Goal: Book appointment/travel/reservation

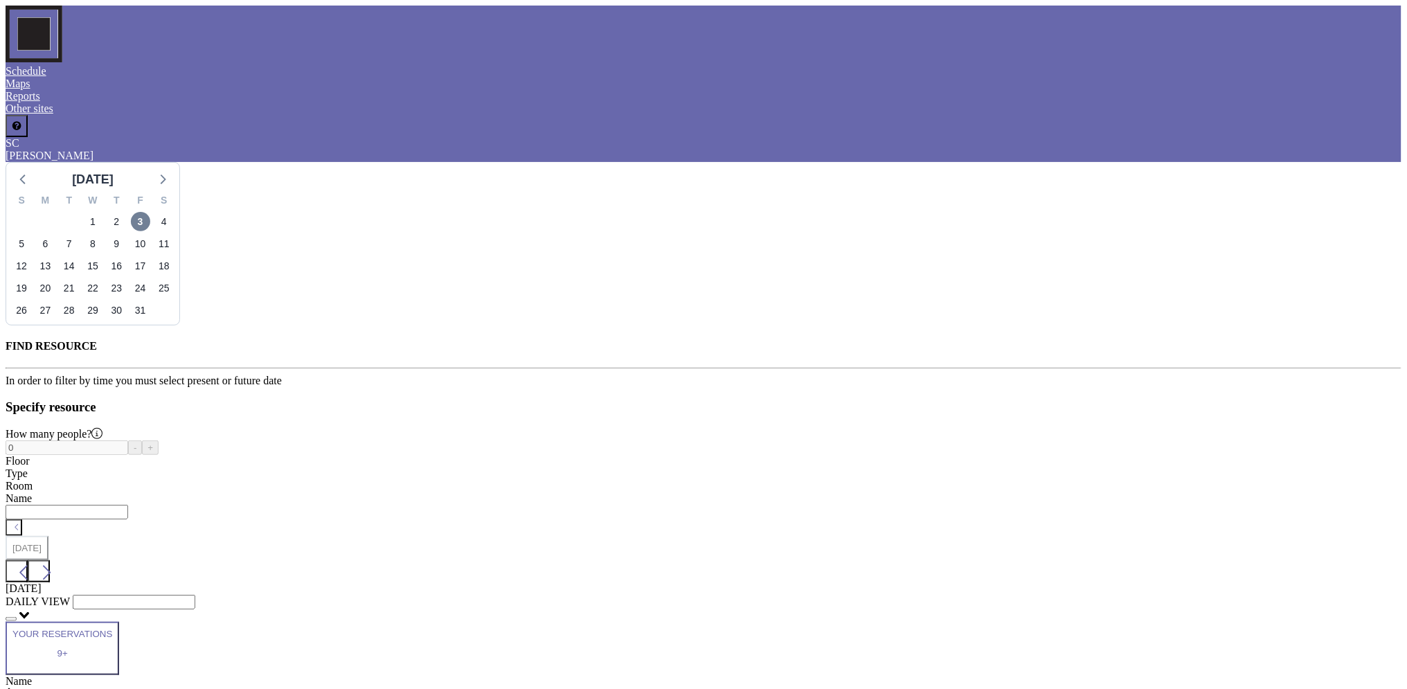
scroll to position [0, 1302]
click at [79, 234] on span "7" at bounding box center [69, 243] width 19 height 19
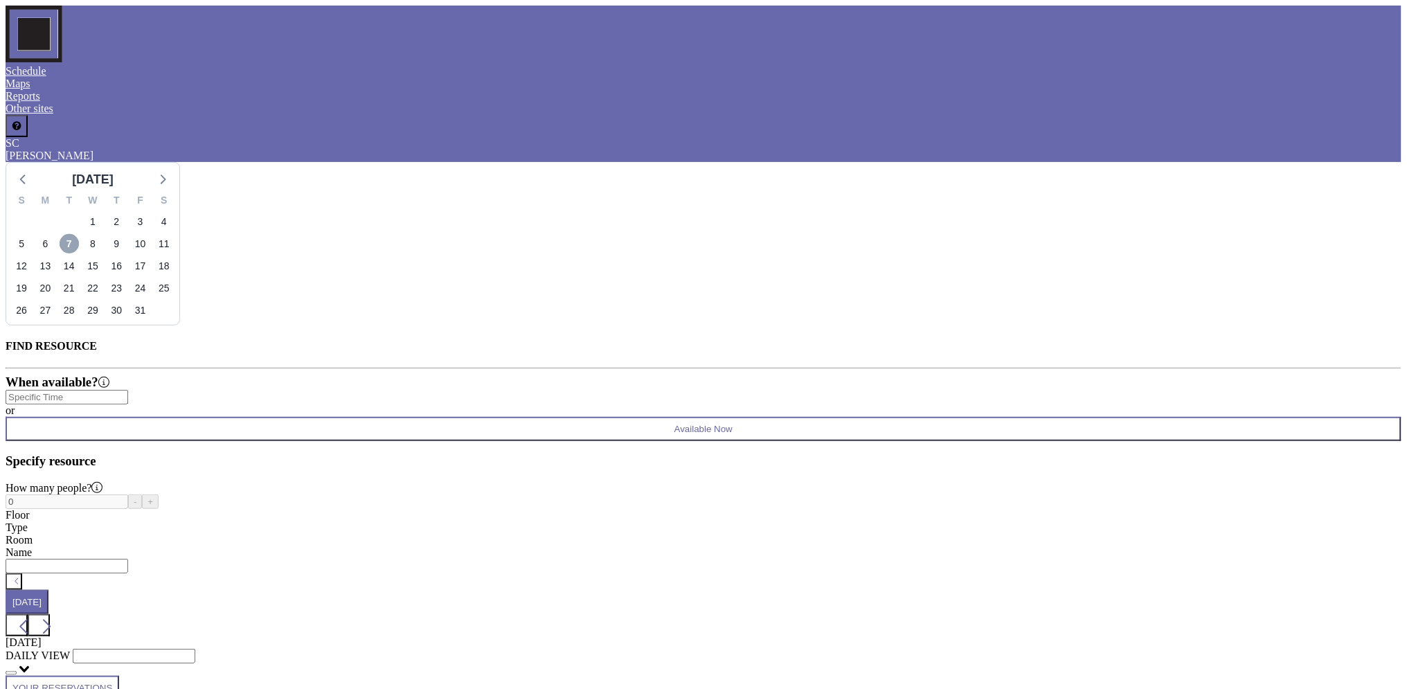
scroll to position [0, 3019]
click at [103, 234] on span "8" at bounding box center [92, 243] width 19 height 19
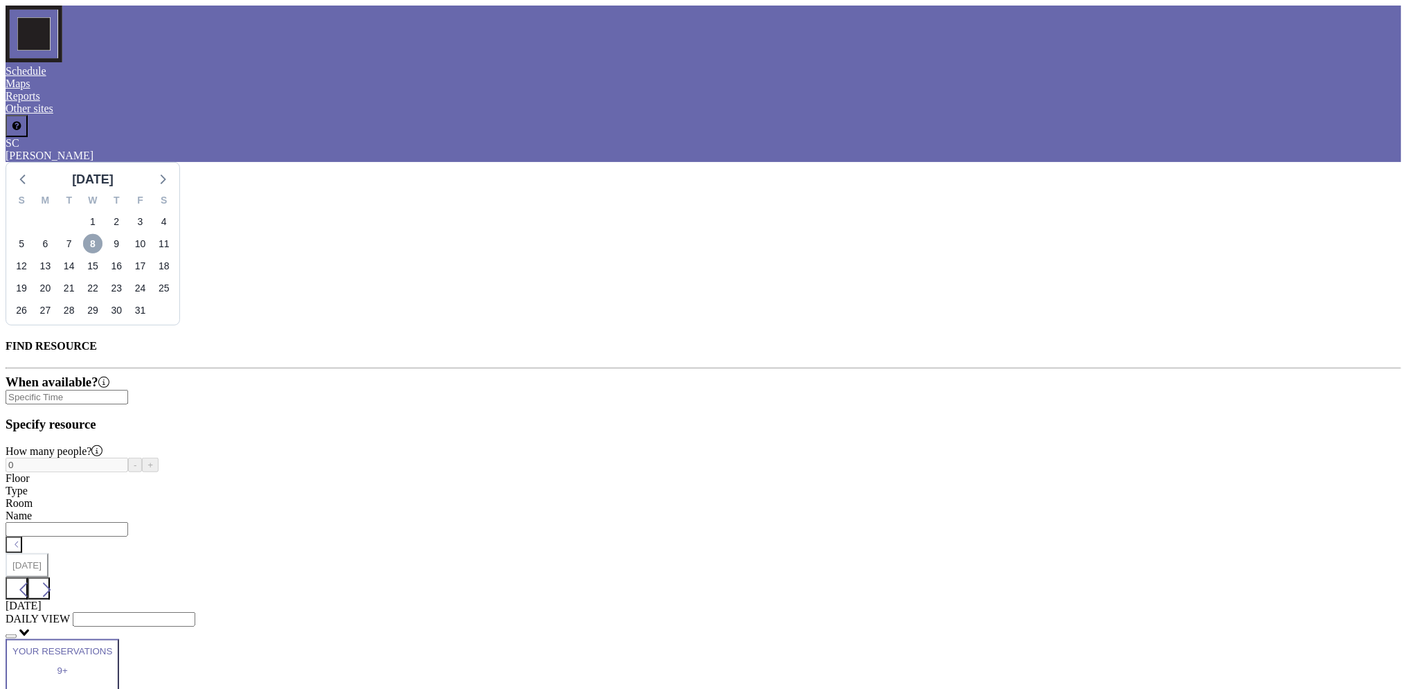
scroll to position [0, 2187]
click at [79, 234] on span "7" at bounding box center [69, 243] width 19 height 19
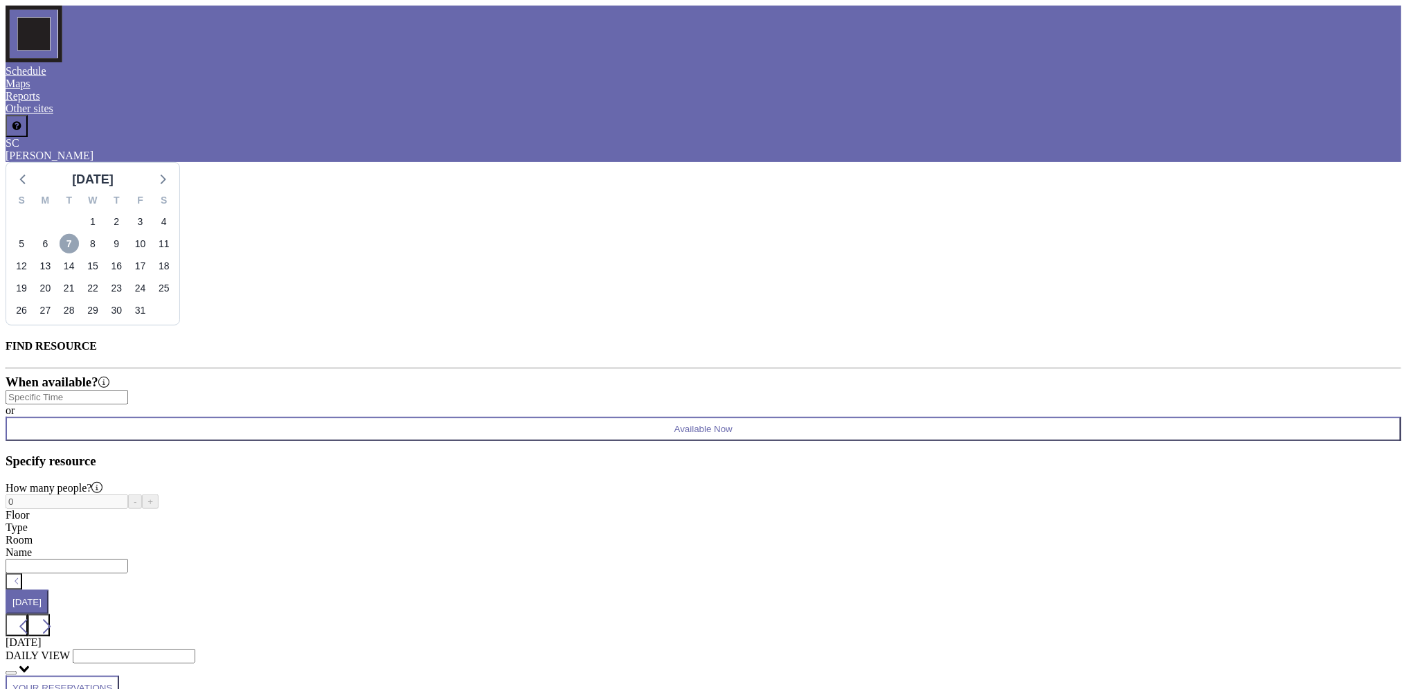
scroll to position [0, 1983]
click at [103, 234] on span "8" at bounding box center [92, 243] width 19 height 19
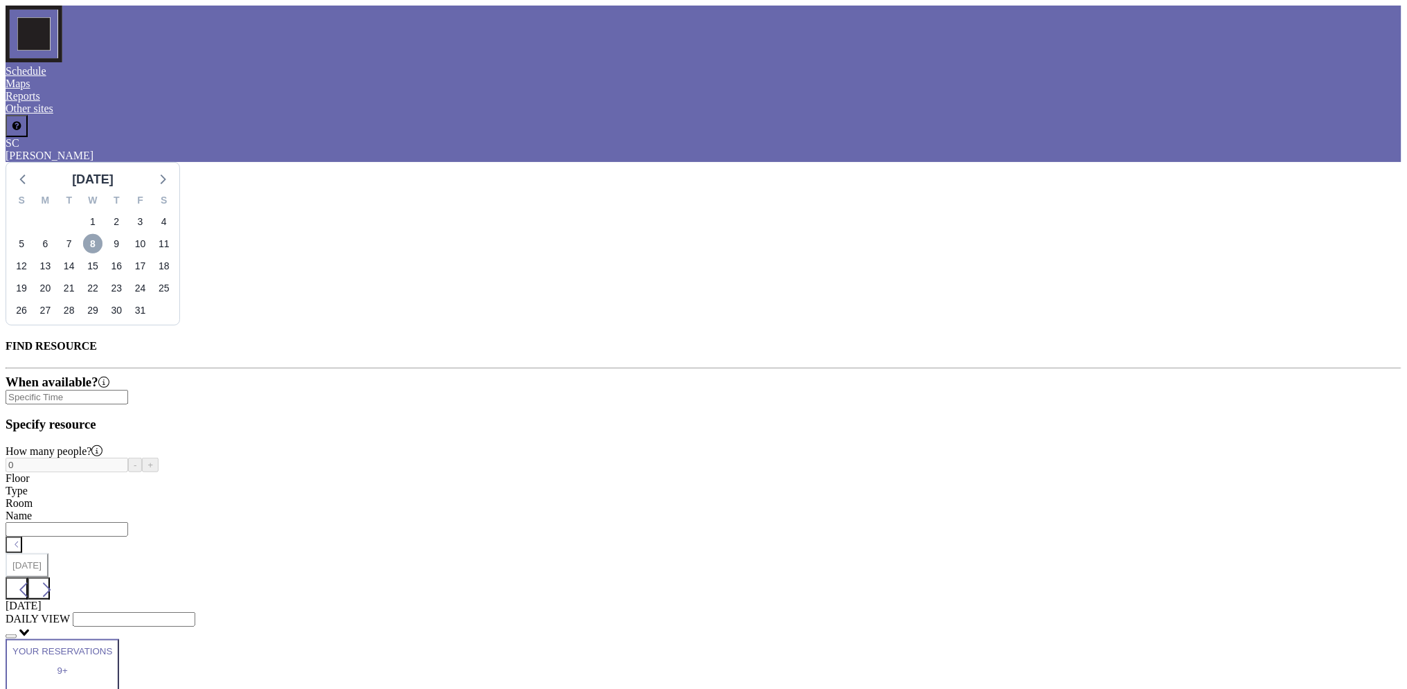
scroll to position [0, 1394]
type input "12:00 pm"
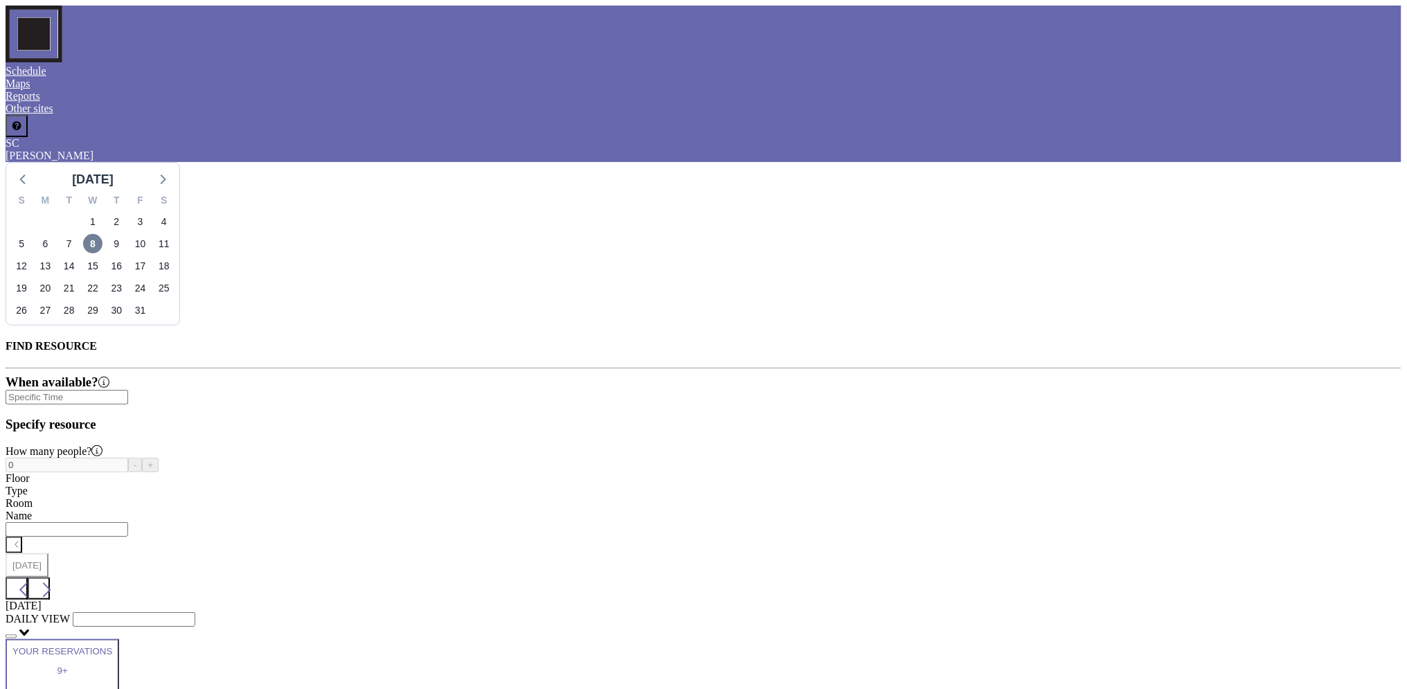
scroll to position [1773, 0]
click at [79, 234] on span "7" at bounding box center [69, 243] width 19 height 19
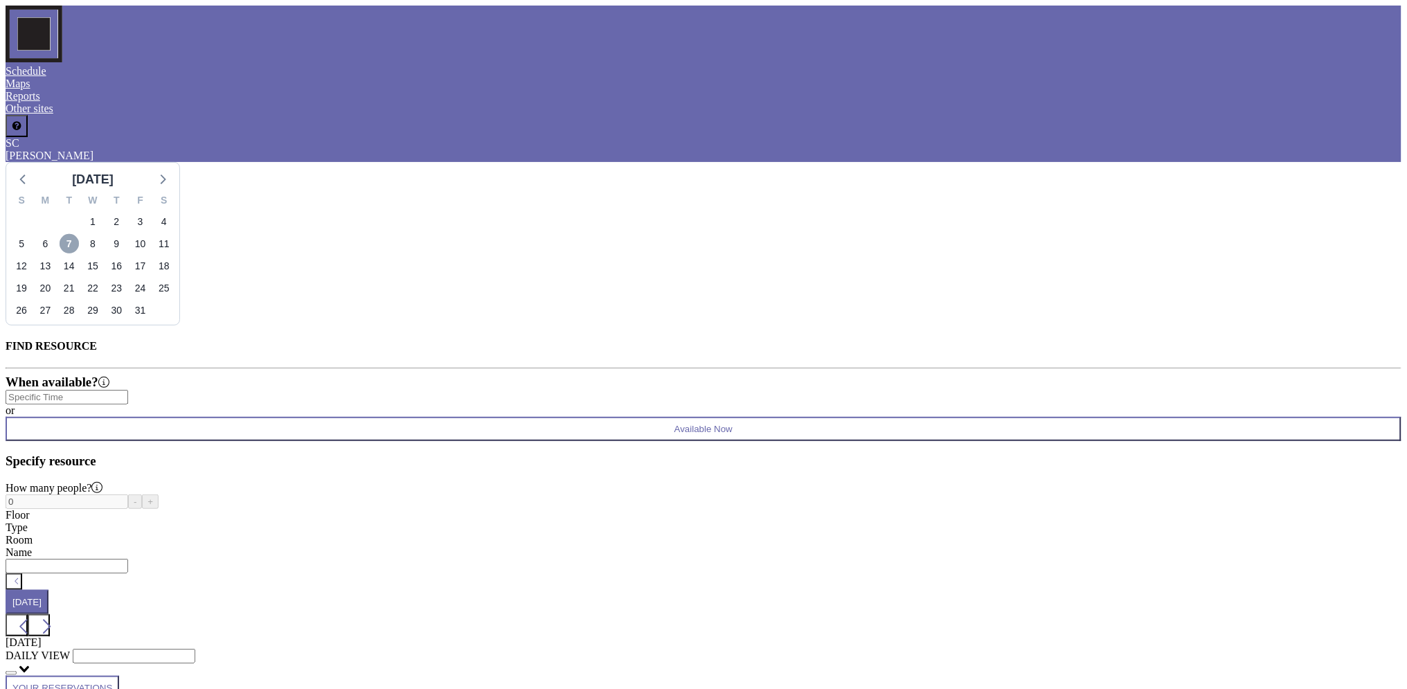
scroll to position [0, 2079]
click at [103, 234] on span "8" at bounding box center [92, 243] width 19 height 19
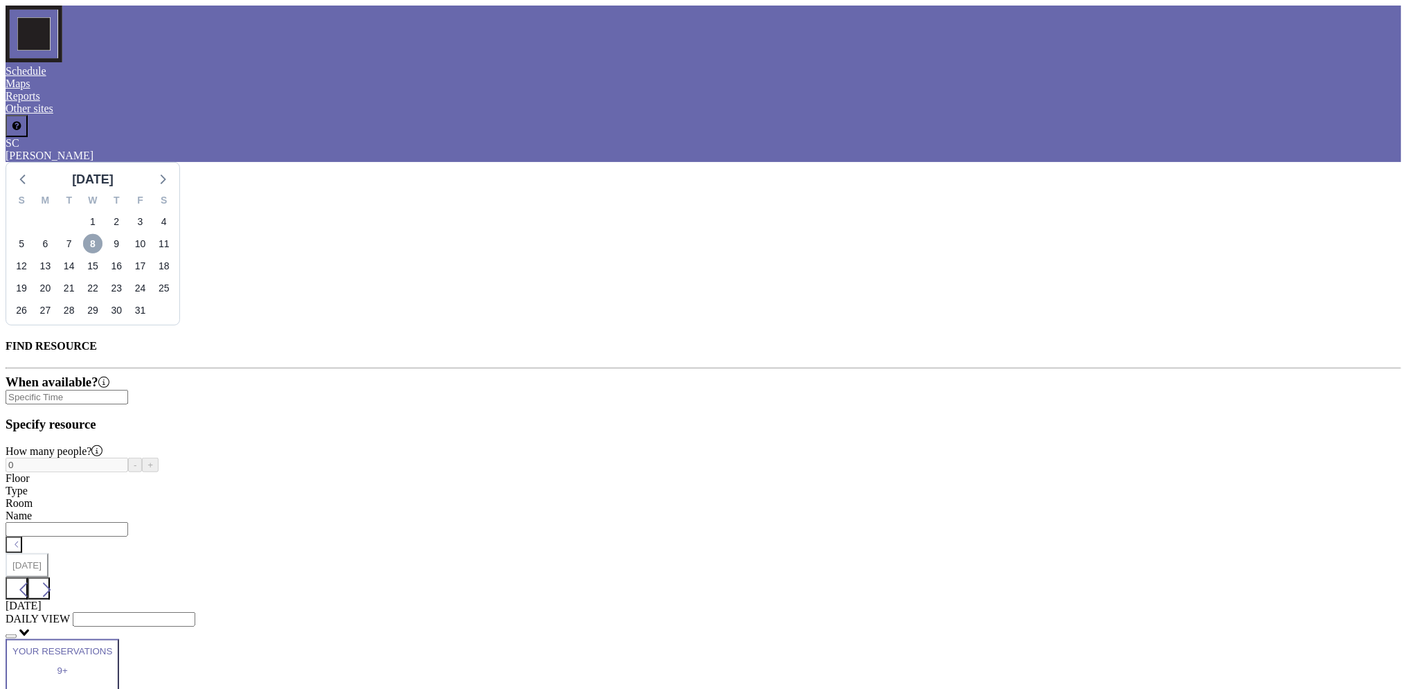
scroll to position [0, 2193]
click at [126, 234] on span "9" at bounding box center [116, 243] width 19 height 19
click at [150, 234] on span "10" at bounding box center [140, 243] width 19 height 19
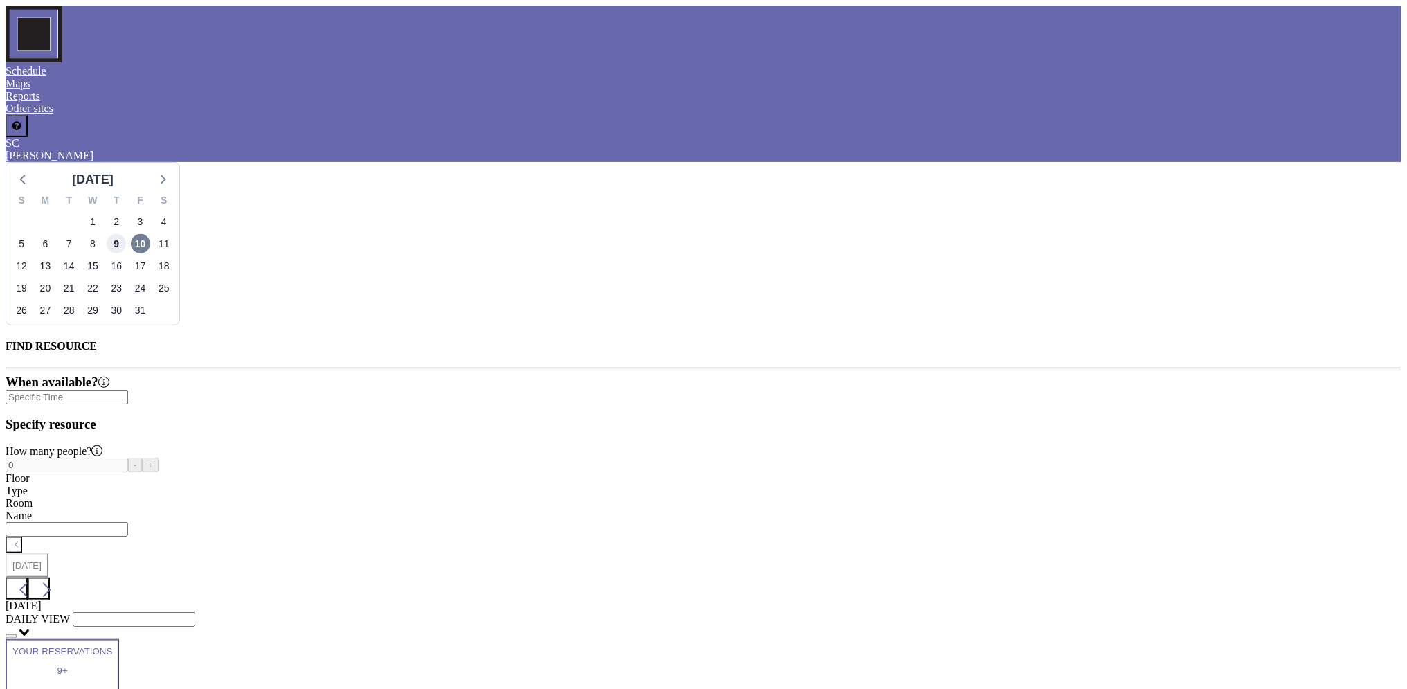
click at [126, 234] on span "9" at bounding box center [116, 243] width 19 height 19
click at [103, 234] on span "8" at bounding box center [92, 243] width 19 height 19
click at [79, 234] on span "7" at bounding box center [69, 243] width 19 height 19
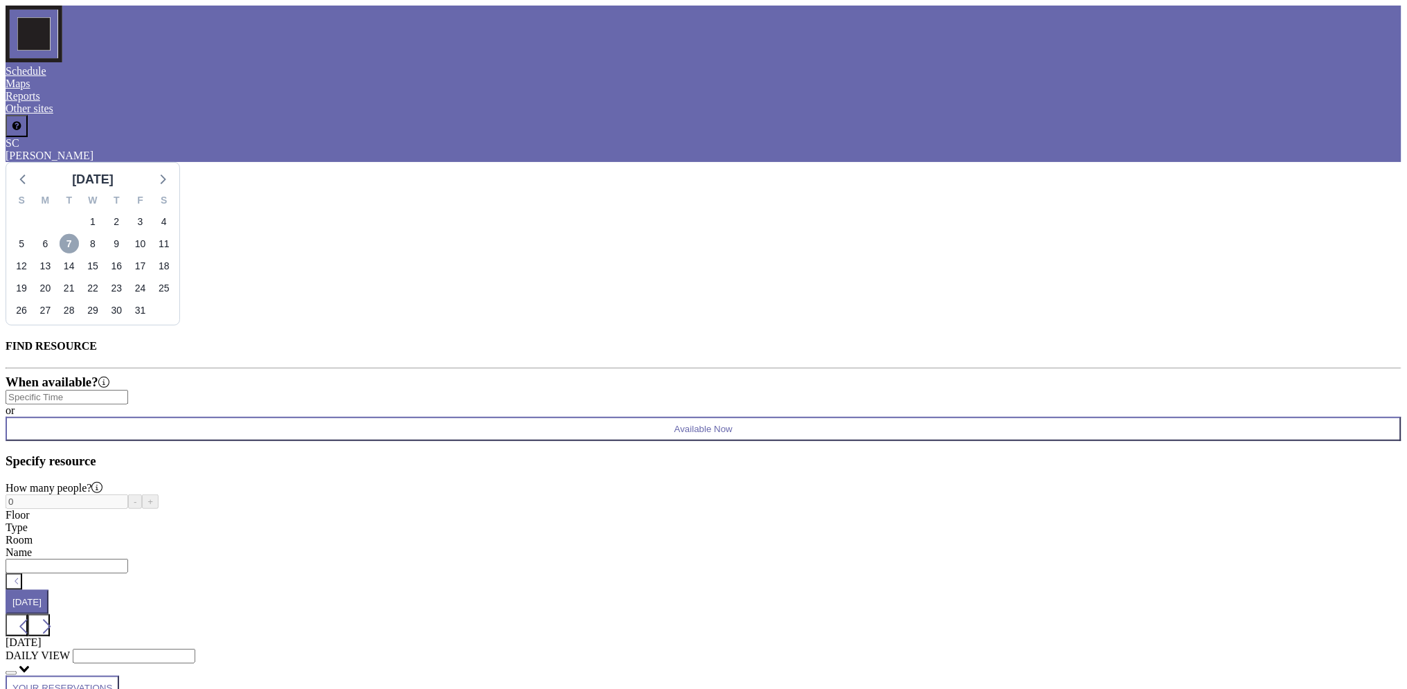
scroll to position [0, 3075]
click at [79, 256] on span "14" at bounding box center [69, 265] width 19 height 19
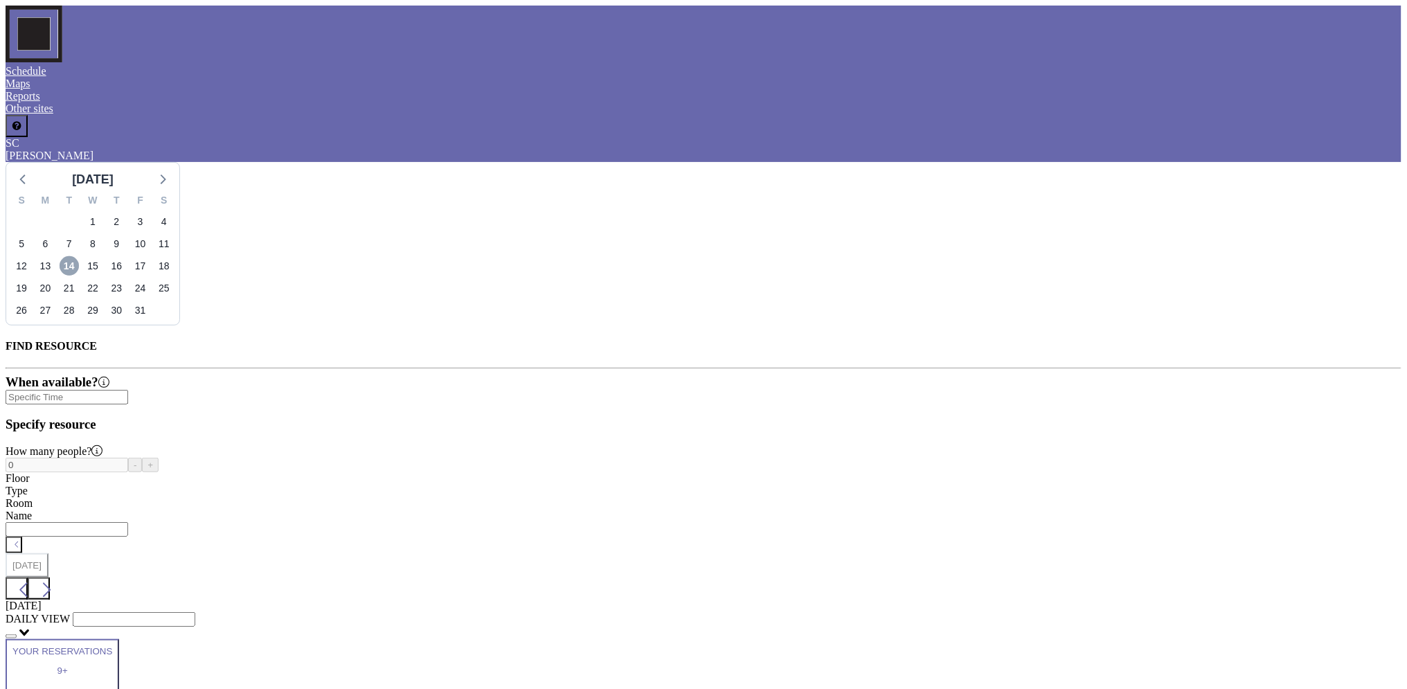
scroll to position [0, 1302]
click at [55, 278] on span "20" at bounding box center [44, 287] width 19 height 19
click at [79, 256] on span "14" at bounding box center [69, 265] width 19 height 19
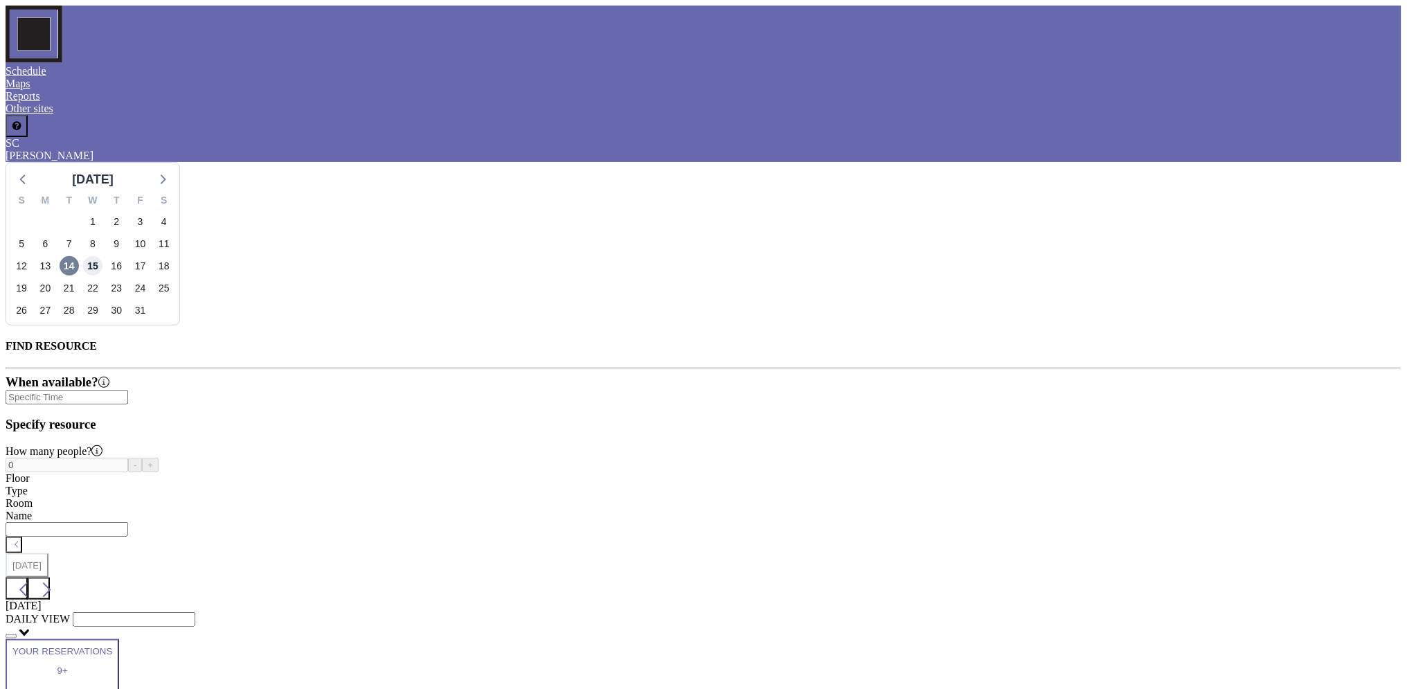
click at [103, 256] on span "15" at bounding box center [92, 265] width 19 height 19
click at [126, 256] on span "16" at bounding box center [116, 265] width 19 height 19
click at [150, 256] on span "17" at bounding box center [140, 265] width 19 height 19
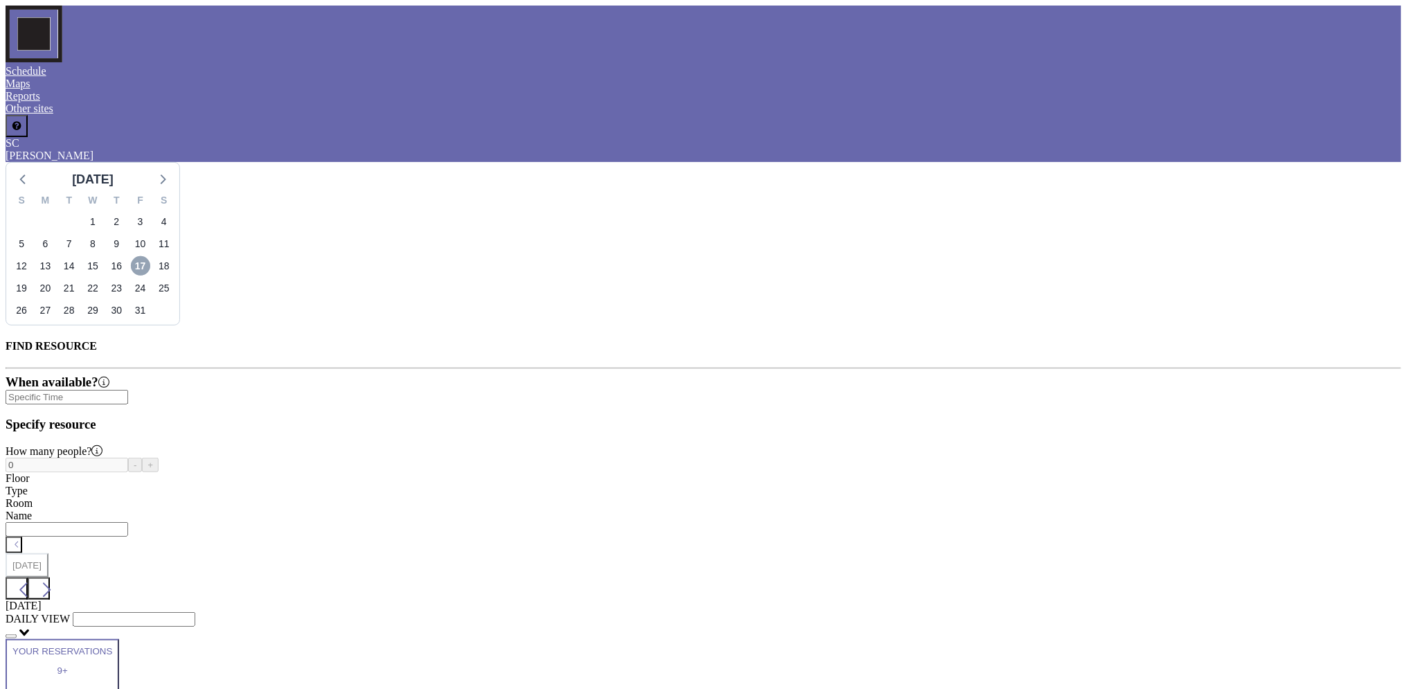
scroll to position [0, 2044]
click at [126, 234] on span "9" at bounding box center [116, 243] width 19 height 19
click at [126, 278] on span "23" at bounding box center [116, 287] width 19 height 19
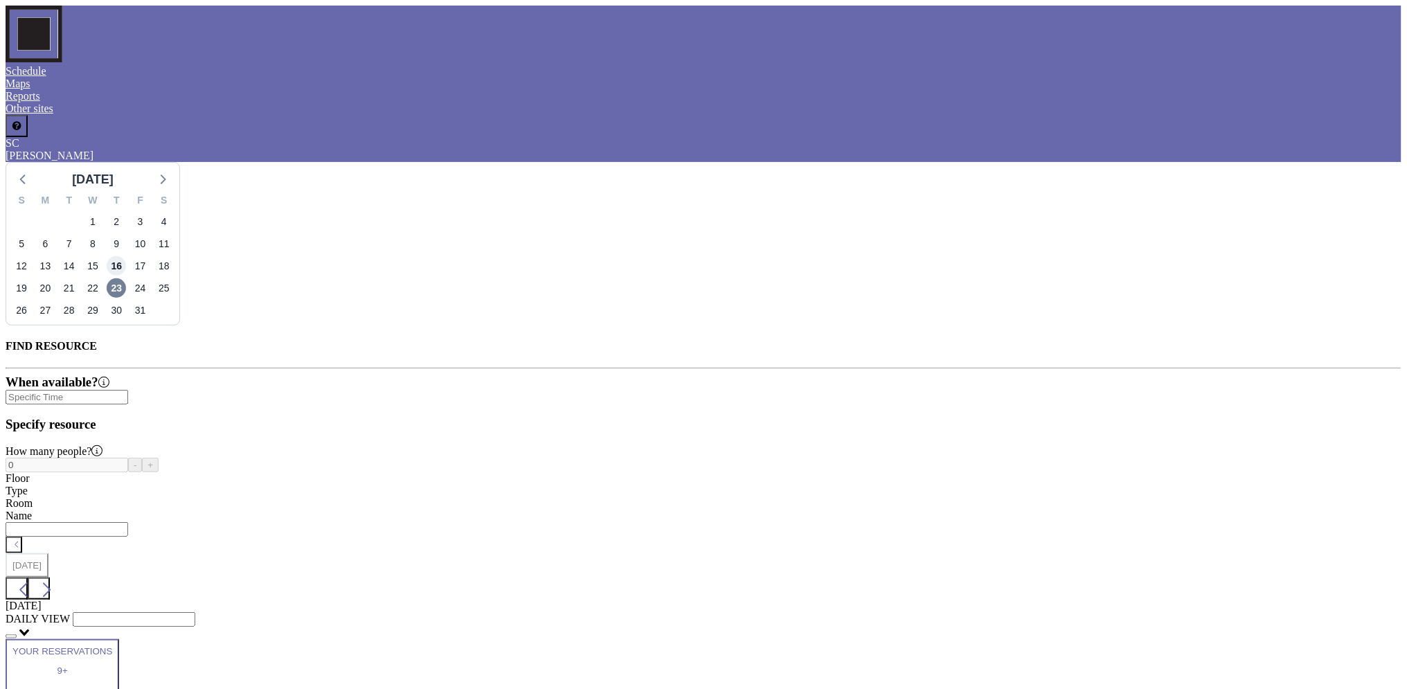
click at [126, 256] on span "16" at bounding box center [116, 265] width 19 height 19
click at [126, 234] on span "9" at bounding box center [116, 243] width 19 height 19
click at [126, 278] on span "23" at bounding box center [116, 287] width 19 height 19
click at [126, 256] on span "16" at bounding box center [116, 265] width 19 height 19
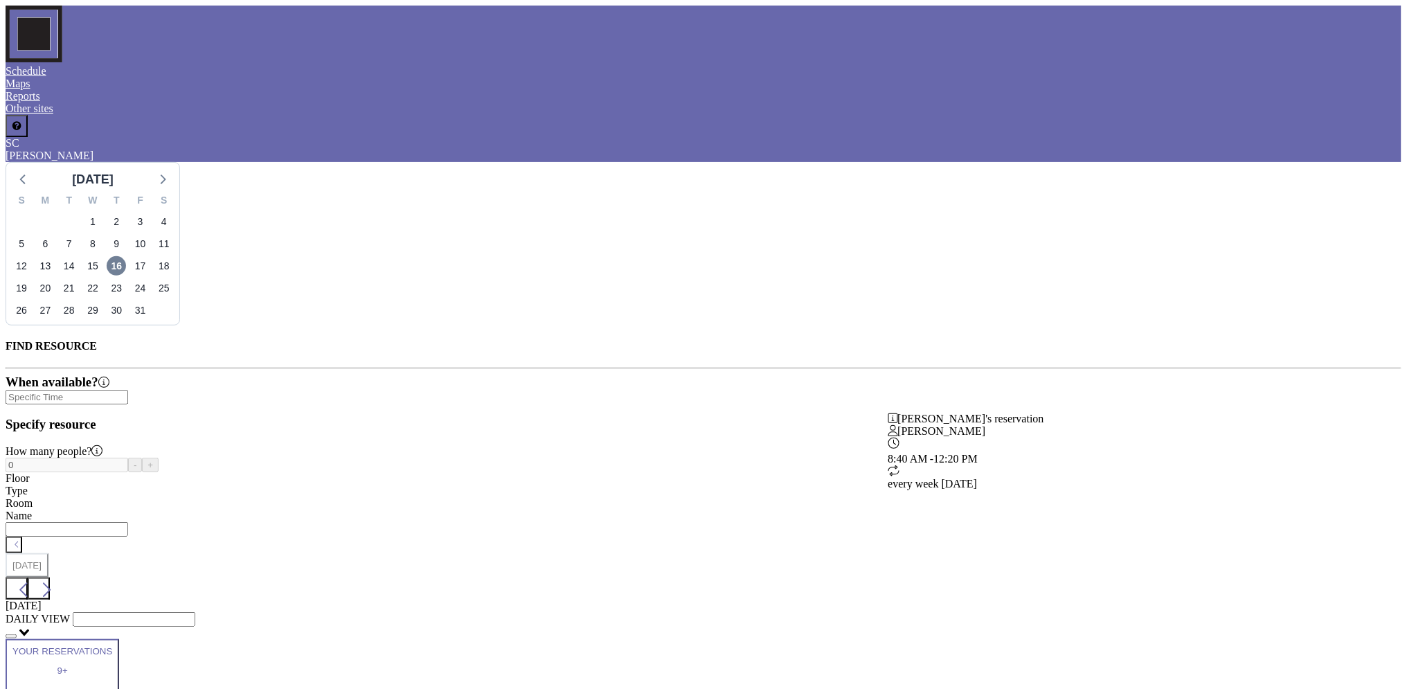
click at [103, 256] on span "15" at bounding box center [92, 265] width 19 height 19
click at [103, 234] on span "8" at bounding box center [92, 243] width 19 height 19
